Goal: Find specific page/section: Find specific page/section

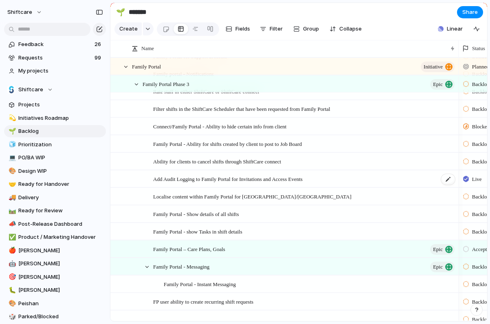
scroll to position [1569, 0]
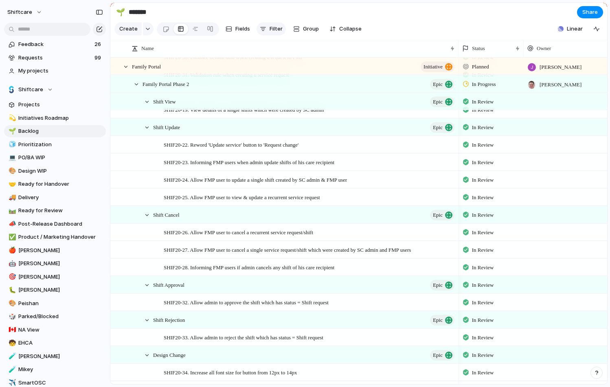
click at [270, 28] on span "Filter" at bounding box center [275, 29] width 13 height 8
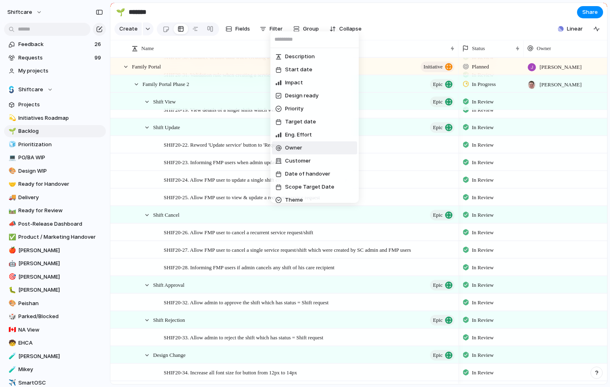
click at [304, 143] on li "Owner" at bounding box center [314, 147] width 85 height 13
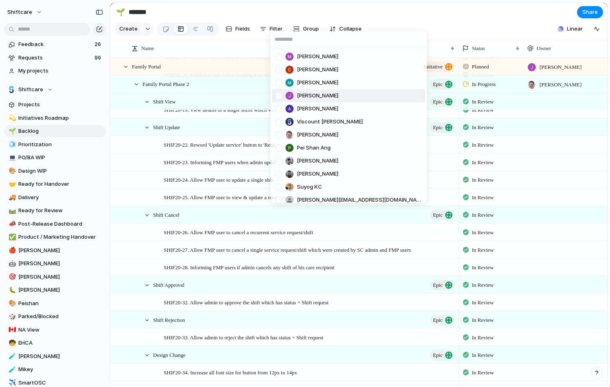
click at [283, 94] on div at bounding box center [278, 96] width 14 height 14
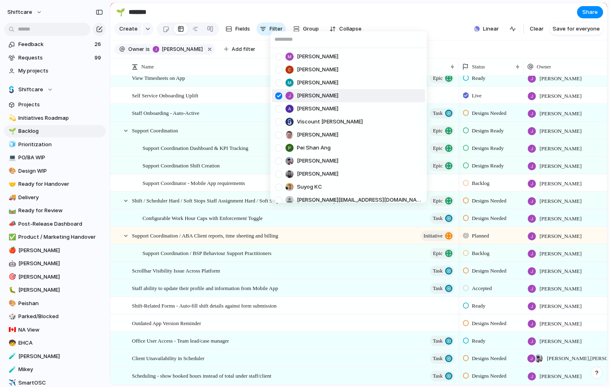
click at [208, 127] on div "[PERSON_NAME] [PERSON_NAME] [PERSON_NAME] [PERSON_NAME] [PERSON_NAME] Viscount …" at bounding box center [305, 193] width 610 height 387
